Goal: Task Accomplishment & Management: Manage account settings

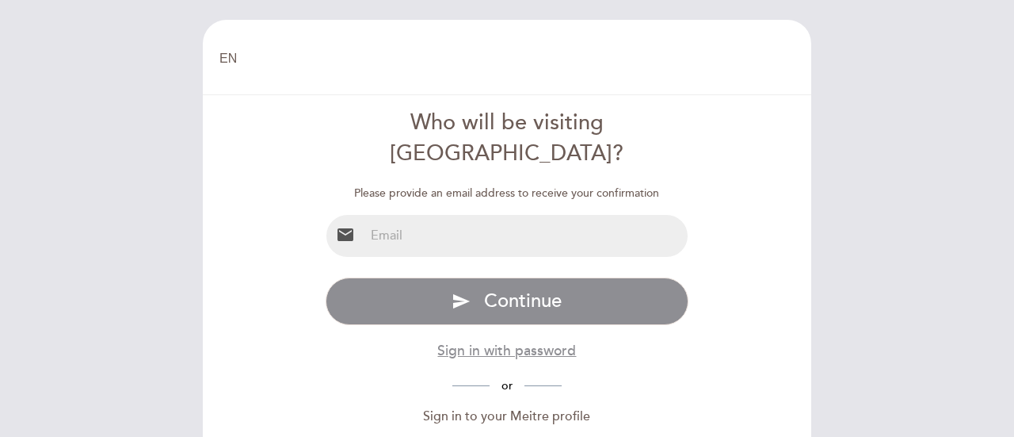
click at [472, 215] on input "email" at bounding box center [526, 236] width 324 height 42
type input "[EMAIL_ADDRESS][DOMAIN_NAME]"
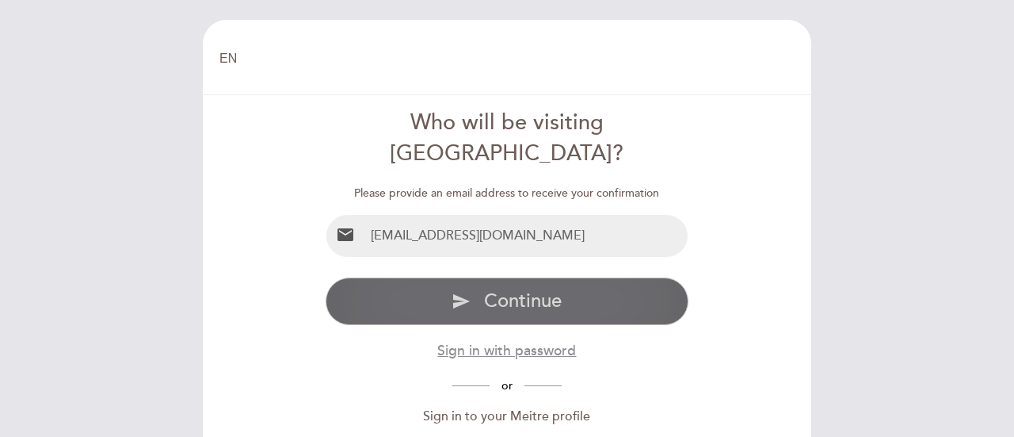
click at [537, 289] on span "Continue" at bounding box center [523, 300] width 78 height 23
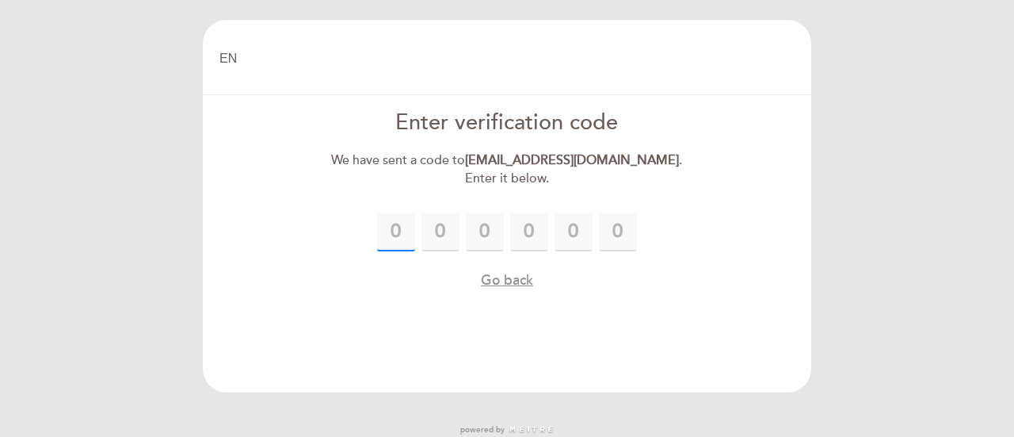
click at [405, 216] on input "text" at bounding box center [396, 232] width 38 height 38
type input "1"
type input "0"
type input "7"
type input "4"
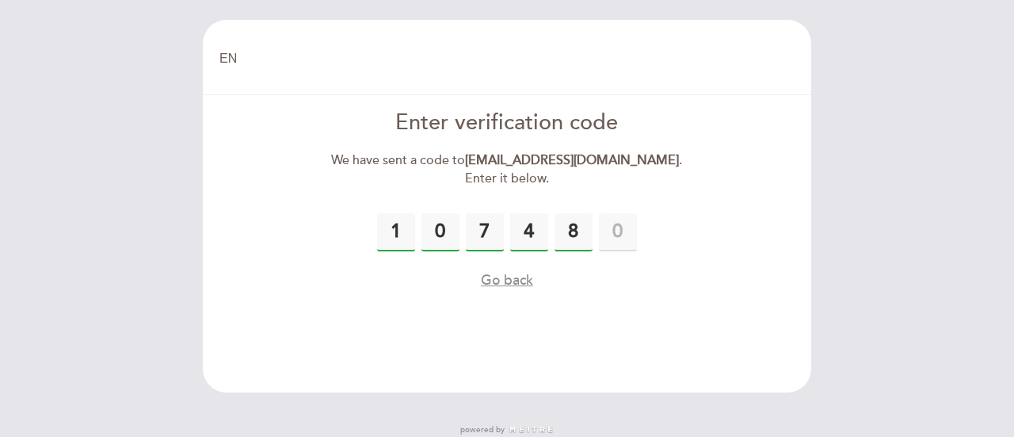
type input "8"
type input "6"
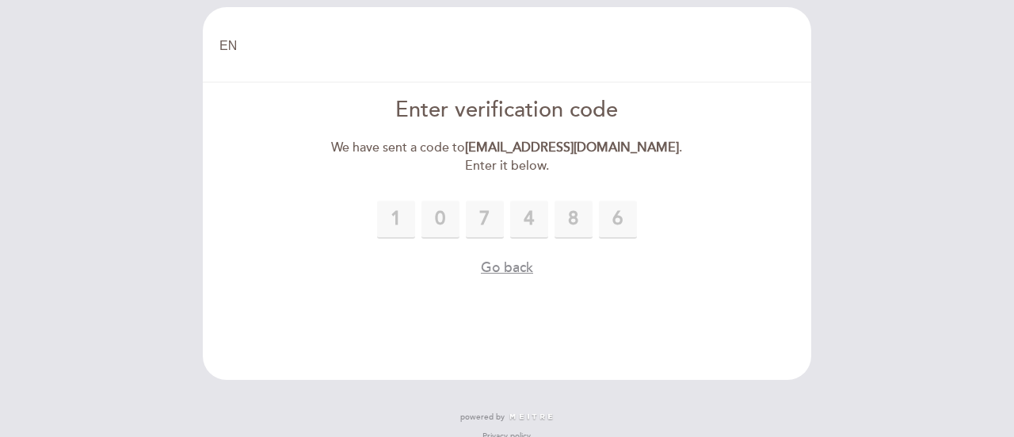
scroll to position [33, 0]
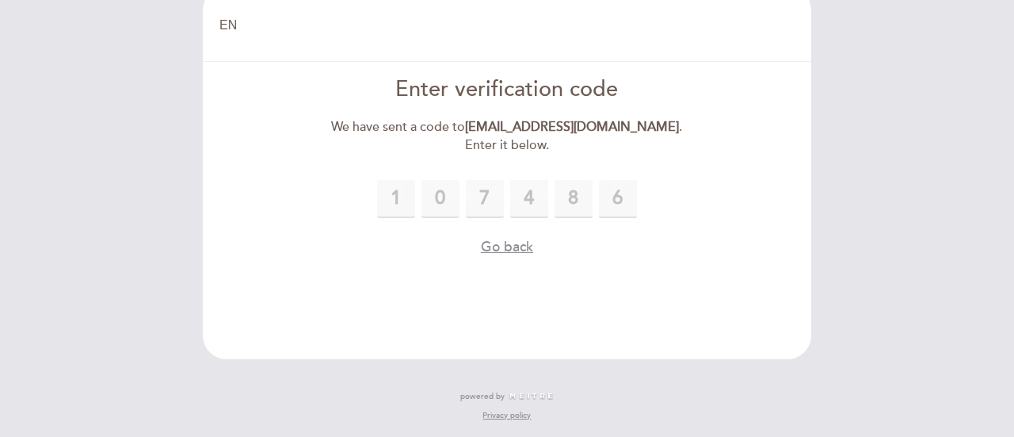
click at [658, 210] on div "1 0 7 4 8 6" at bounding box center [508, 199] width 364 height 38
